Goal: Navigation & Orientation: Understand site structure

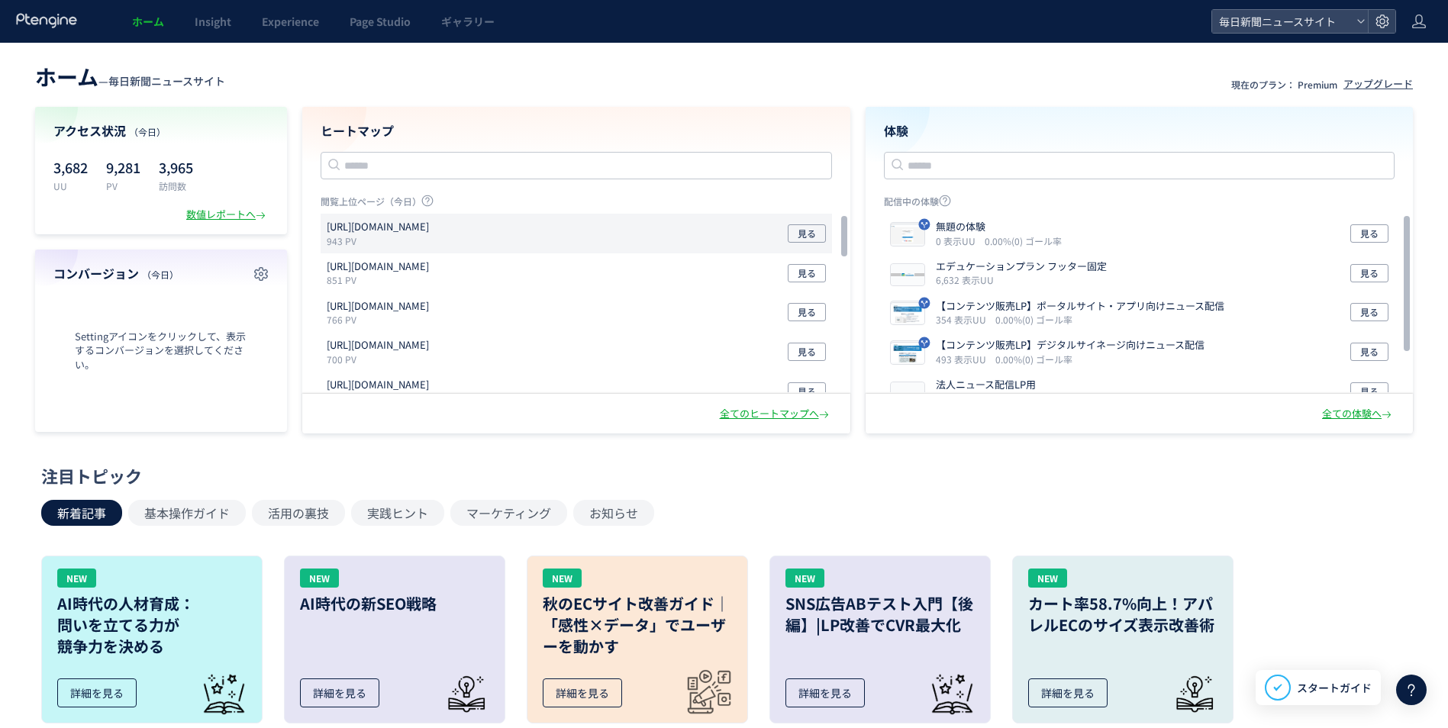
click at [421, 230] on p "[URL][DOMAIN_NAME]" at bounding box center [378, 227] width 102 height 15
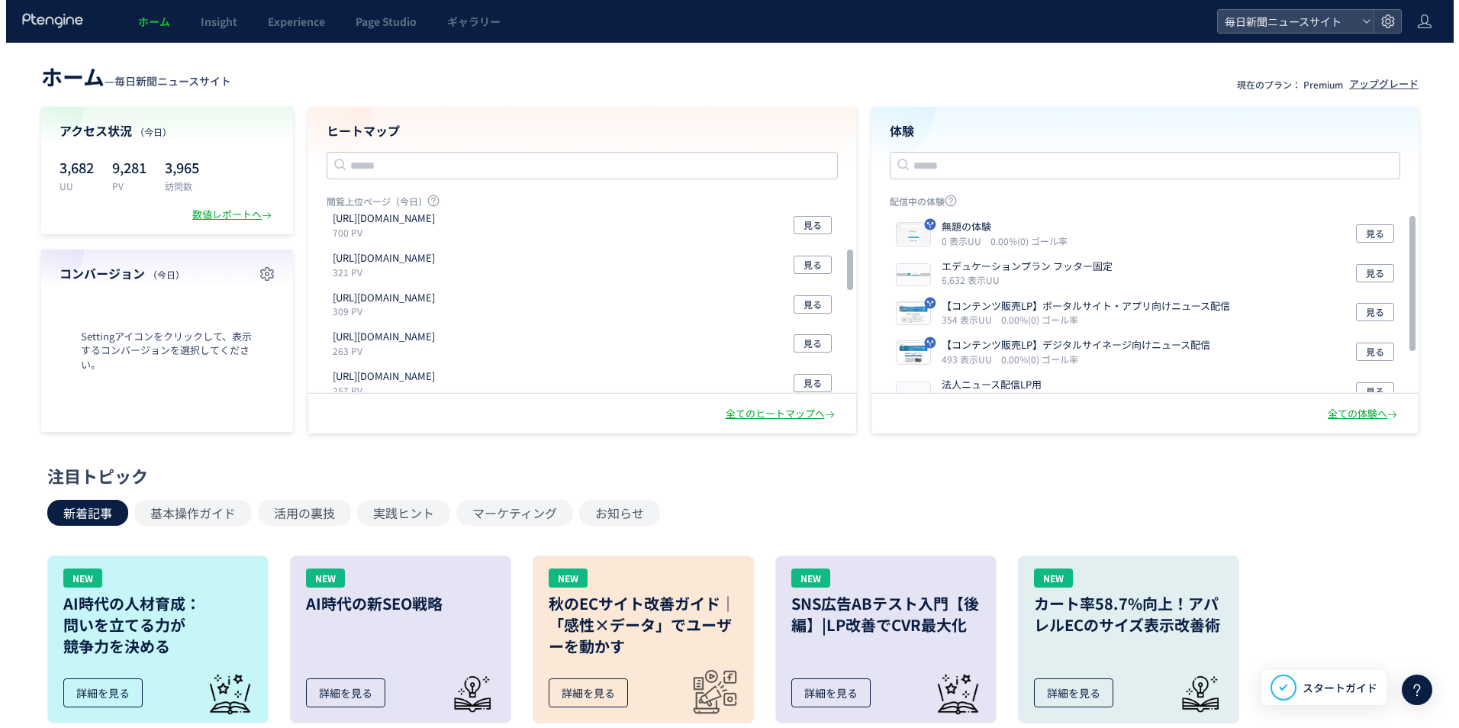
scroll to position [153, 0]
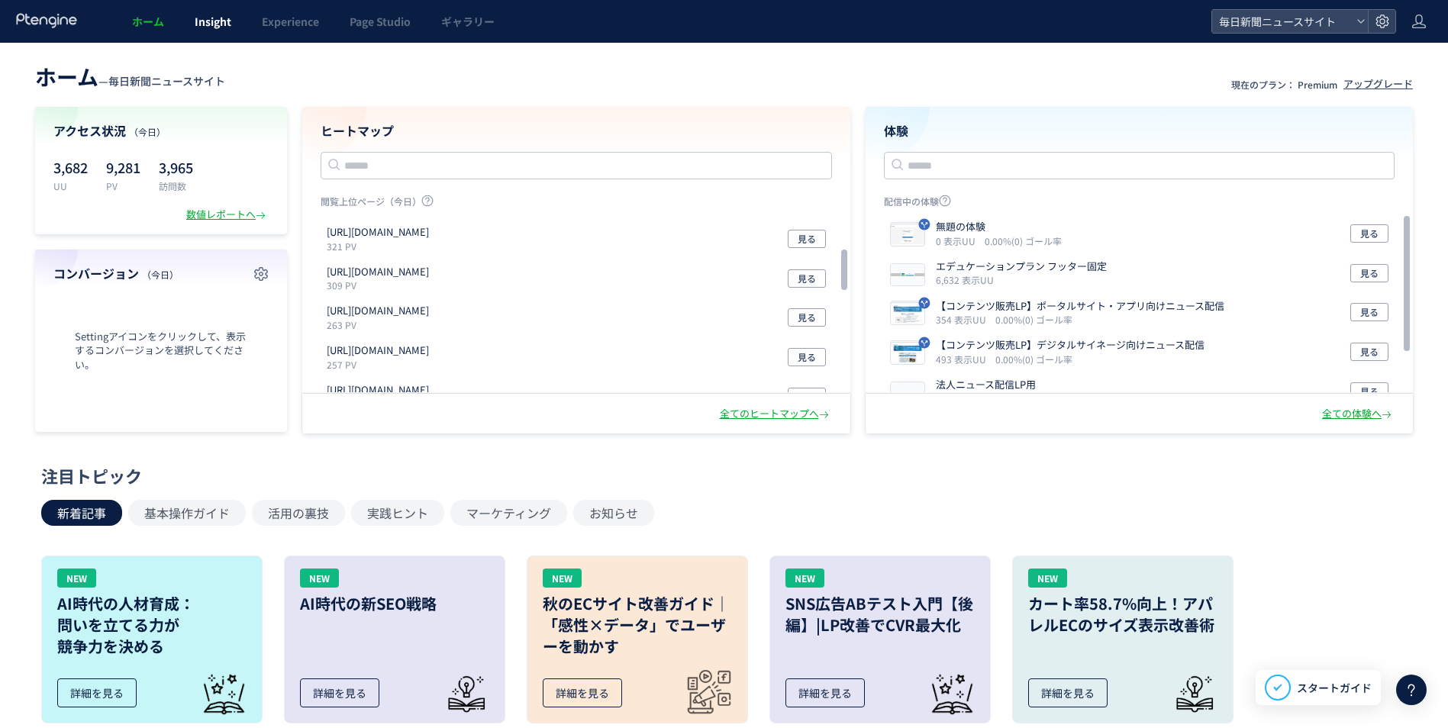
click at [192, 14] on link "Insight" at bounding box center [212, 21] width 67 height 43
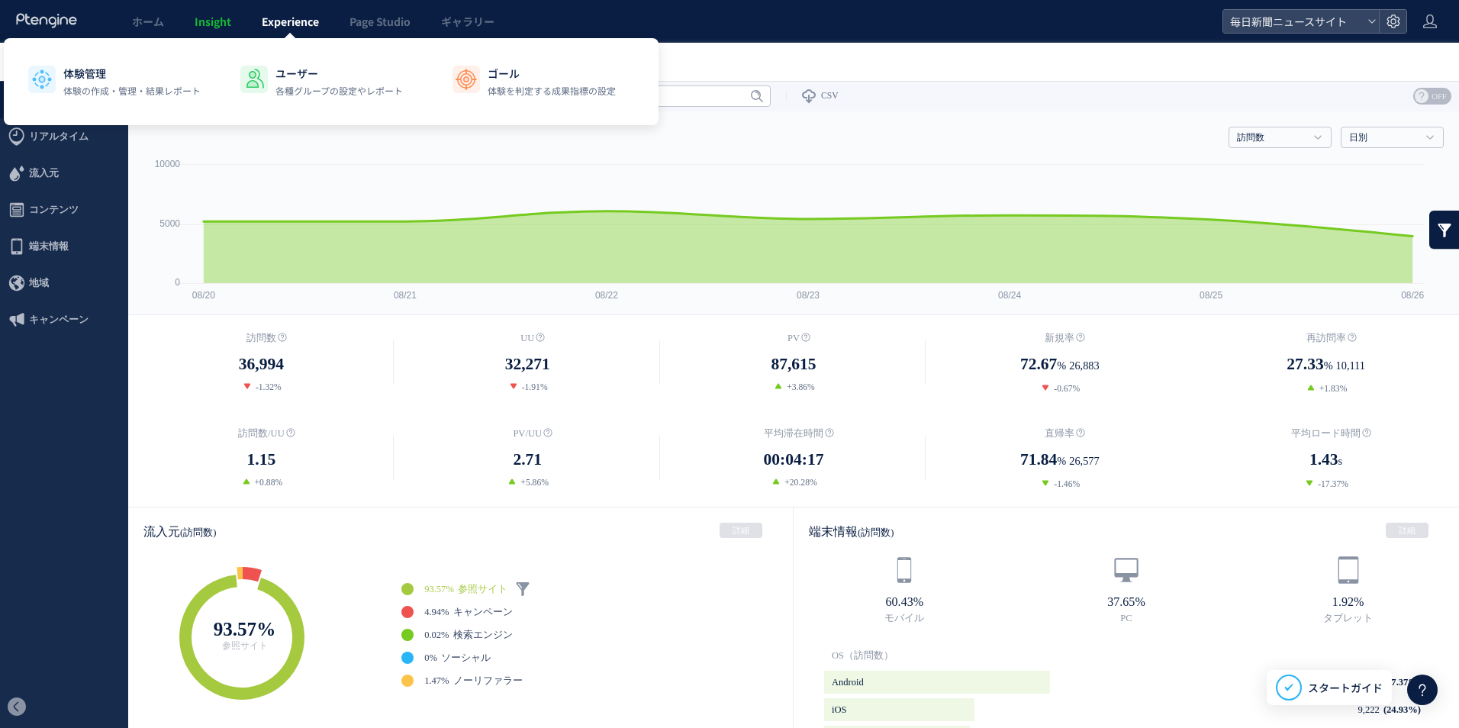
click at [297, 31] on link "Experience" at bounding box center [291, 21] width 88 height 43
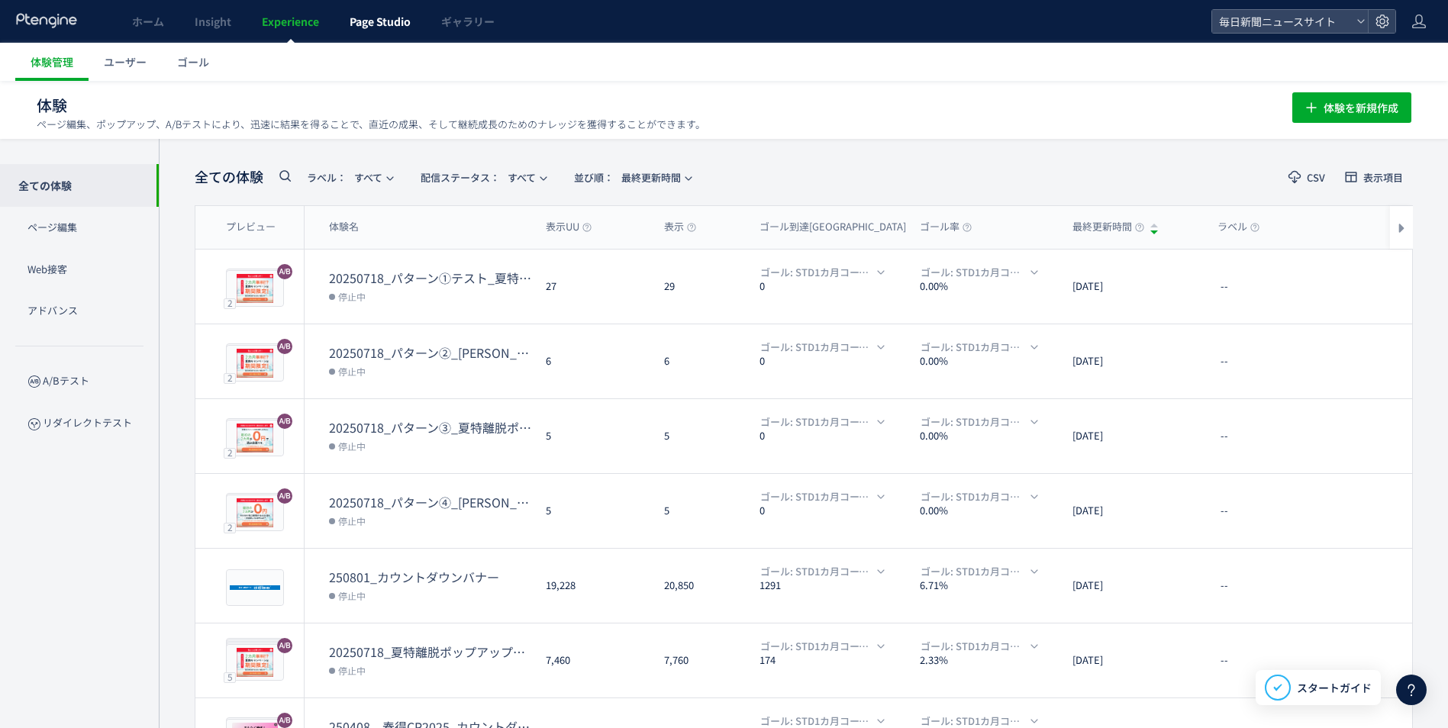
click at [357, 31] on link "Page Studio" at bounding box center [380, 21] width 92 height 43
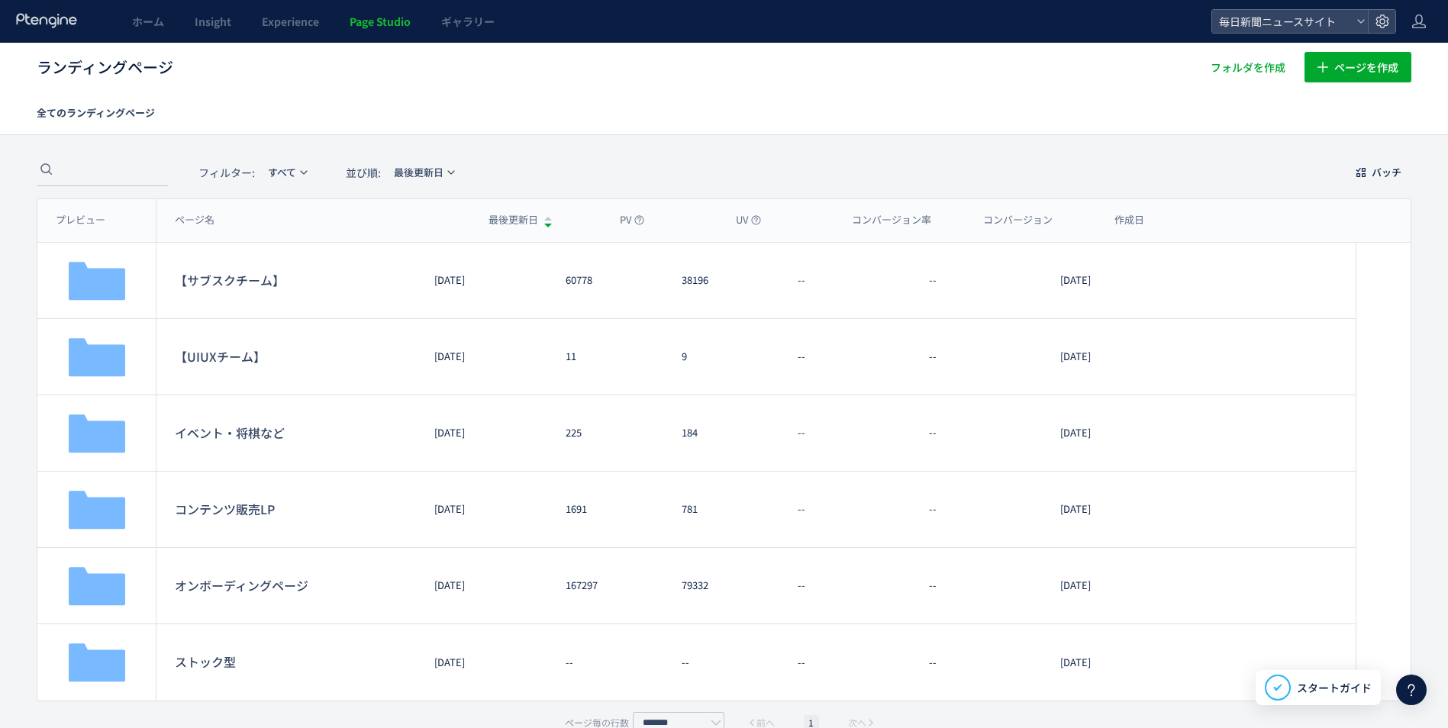
click at [51, 28] on link at bounding box center [46, 21] width 63 height 17
